Goal: Task Accomplishment & Management: Manage account settings

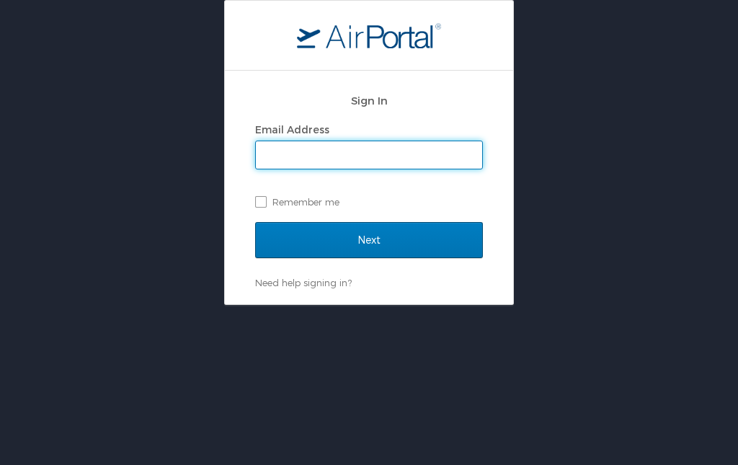
click at [302, 156] on input "Email Address" at bounding box center [369, 154] width 226 height 27
type input "[EMAIL_ADDRESS][DOMAIN_NAME]"
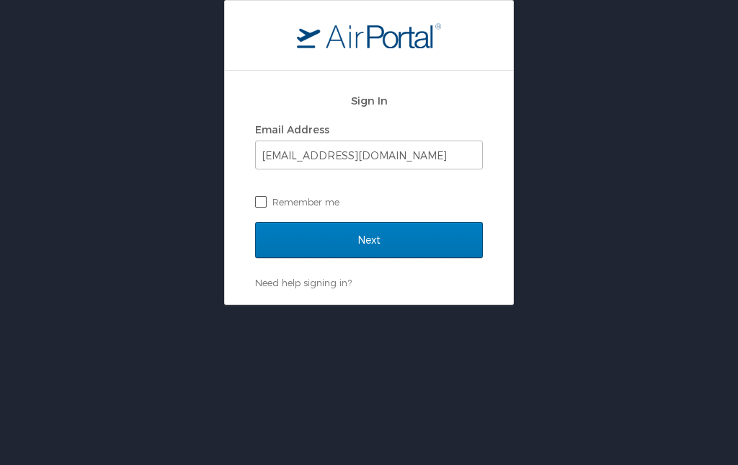
click at [255, 200] on label "Remember me" at bounding box center [369, 202] width 228 height 22
click at [255, 200] on input "Remember me" at bounding box center [259, 200] width 9 height 9
checkbox input "true"
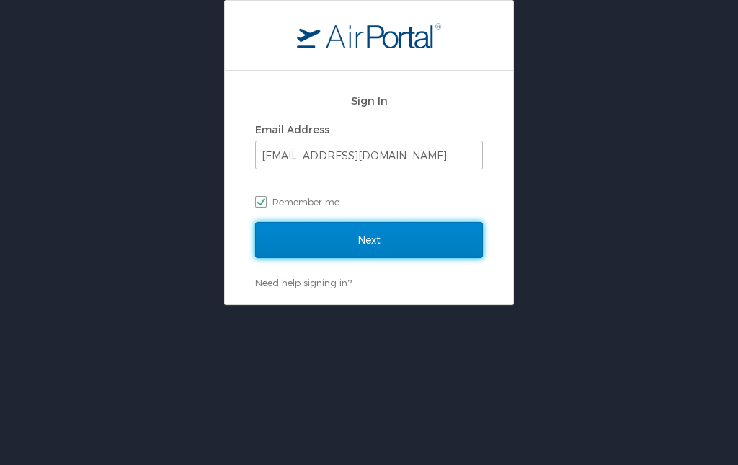
click at [326, 229] on input "Next" at bounding box center [369, 240] width 228 height 36
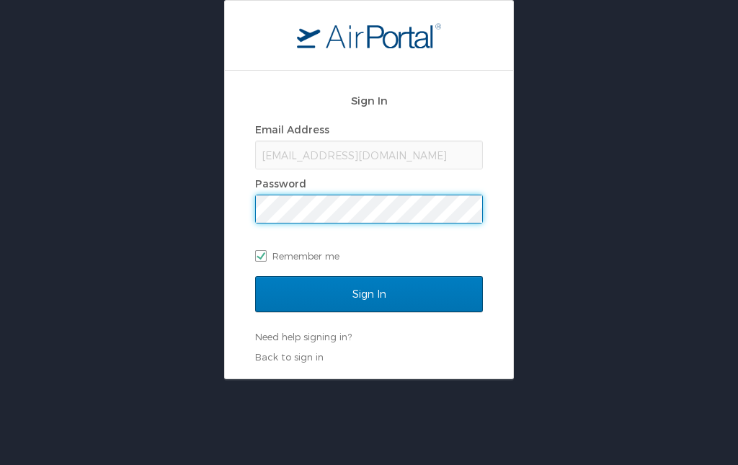
click at [255, 276] on input "Sign In" at bounding box center [369, 294] width 228 height 36
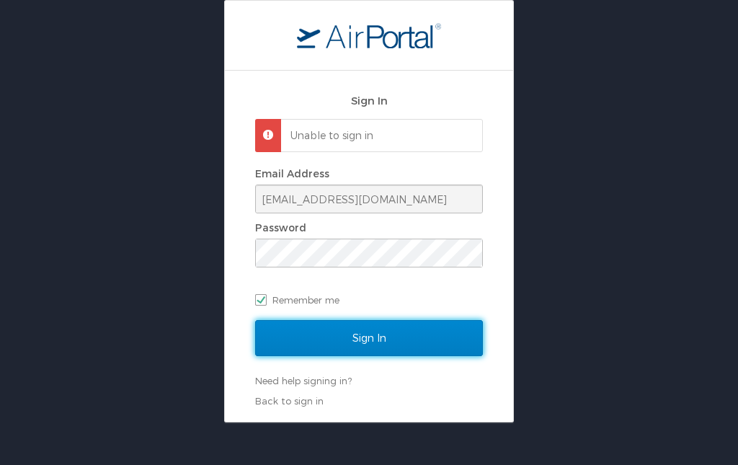
click at [433, 339] on input "Sign In" at bounding box center [369, 338] width 228 height 36
click at [376, 336] on input "Sign In" at bounding box center [369, 338] width 228 height 36
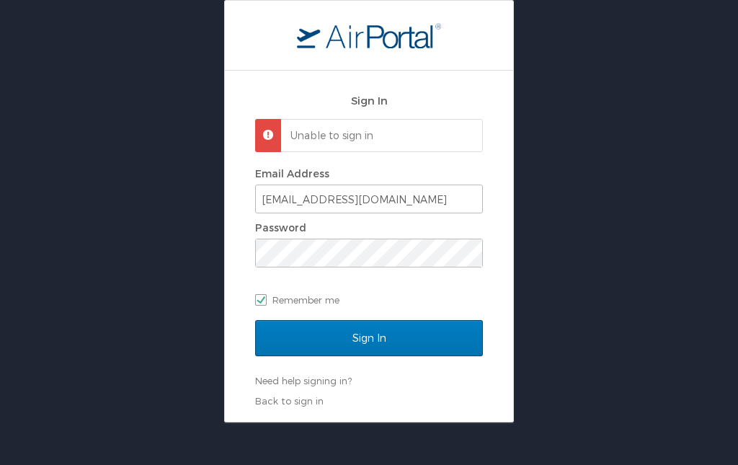
click at [406, 182] on div "Email Address" at bounding box center [369, 174] width 228 height 22
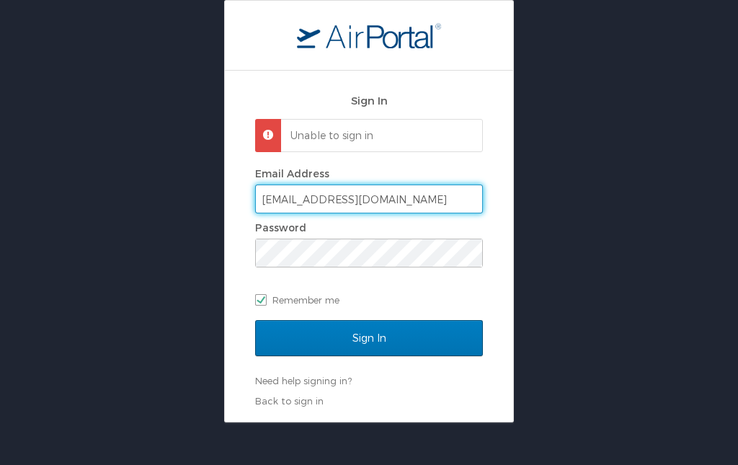
drag, startPoint x: 406, startPoint y: 190, endPoint x: 406, endPoint y: 199, distance: 8.6
click at [406, 199] on input "[EMAIL_ADDRESS][DOMAIN_NAME]" at bounding box center [369, 198] width 226 height 27
drag, startPoint x: 411, startPoint y: 220, endPoint x: 406, endPoint y: 211, distance: 9.7
click at [411, 219] on div "Password" at bounding box center [369, 228] width 228 height 22
click at [406, 209] on input "[EMAIL_ADDRESS][DOMAIN_NAME]" at bounding box center [369, 198] width 226 height 27
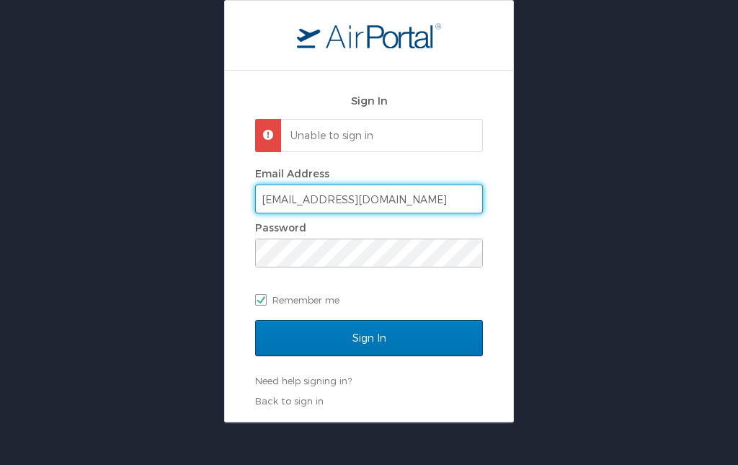
type input "[EMAIL_ADDRESS][DOMAIN_NAME]"
checkbox input "false"
type input "j"
click at [390, 259] on div "Password" at bounding box center [369, 242] width 228 height 50
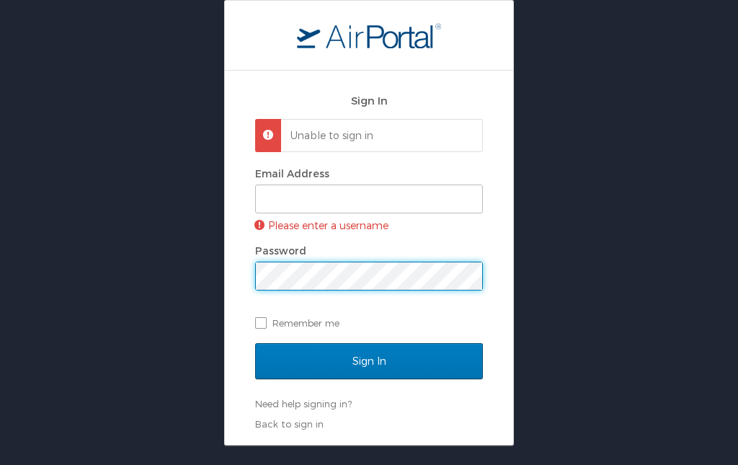
click at [594, 86] on div "Sign In Unable to sign in Email Address Please enter a username Password Rememb…" at bounding box center [369, 222] width 738 height 445
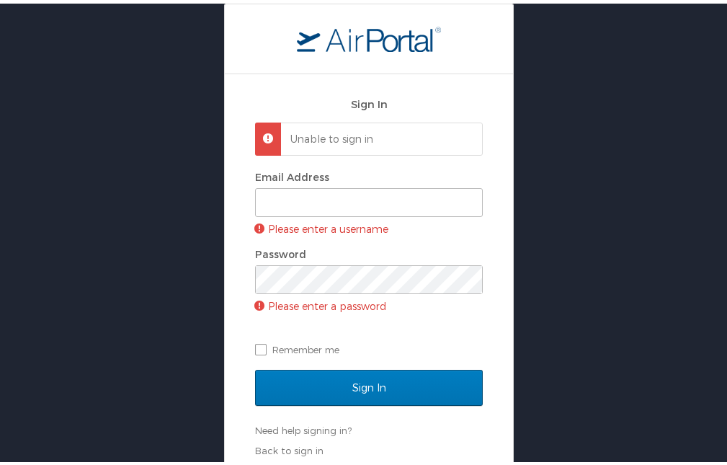
click at [588, 105] on div "Sign In Unable to sign in Email Address Please enter a username Password Please…" at bounding box center [369, 234] width 738 height 468
click at [589, 105] on div "Sign In Unable to sign in Email Address Please enter a username Password Please…" at bounding box center [369, 234] width 738 height 468
